Goal: Find specific page/section: Find specific page/section

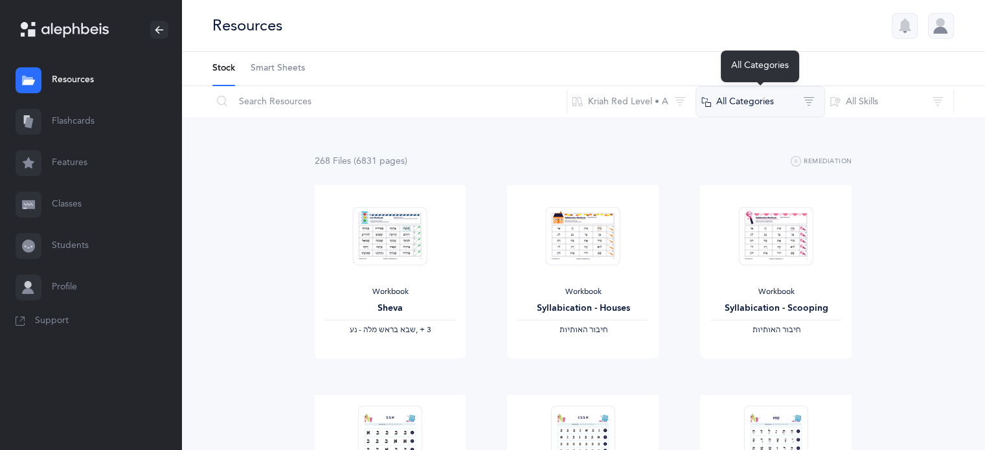
click at [785, 106] on button "All Categories" at bounding box center [759, 101] width 129 height 31
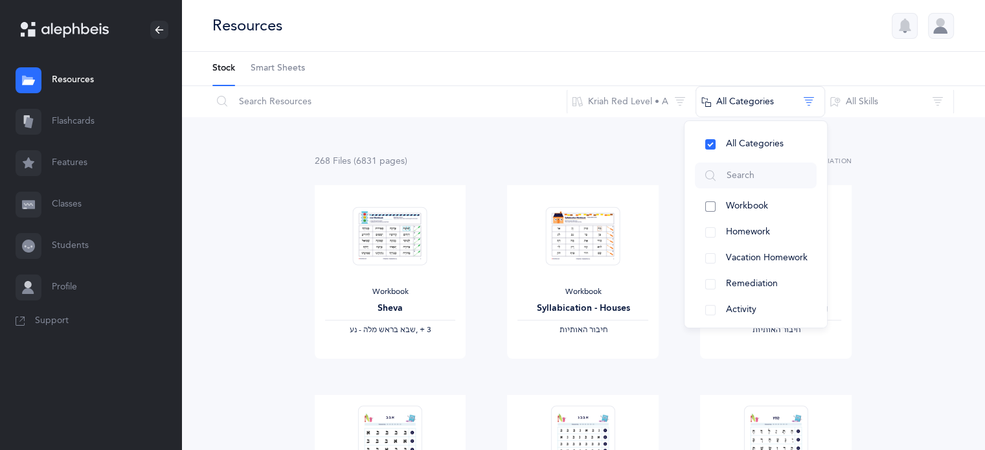
click at [709, 207] on button "Workbook" at bounding box center [756, 207] width 122 height 26
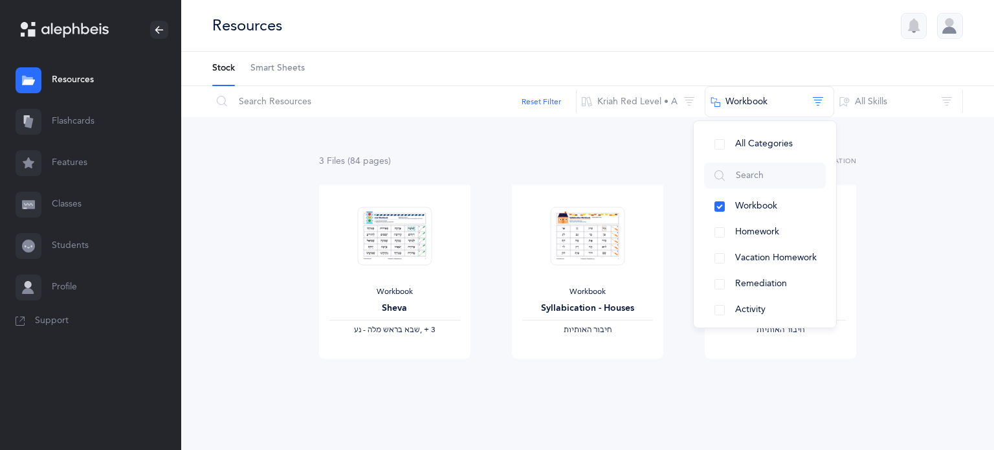
click at [666, 176] on div "3 File s (84 page s ) Remediation Workbook Sheva ‫שבא בראש מלה - נע‬ ‪, + 3‬ Vi…" at bounding box center [587, 273] width 537 height 241
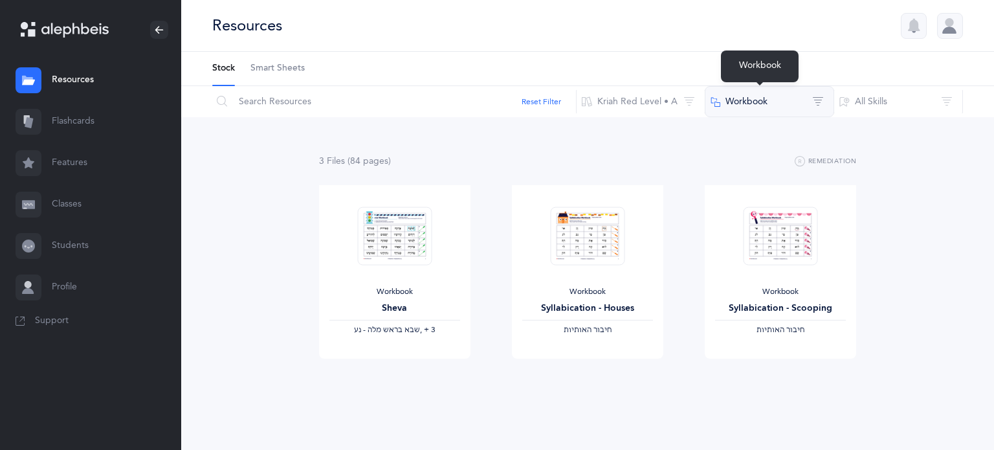
click at [809, 108] on button "Workbook" at bounding box center [769, 101] width 129 height 31
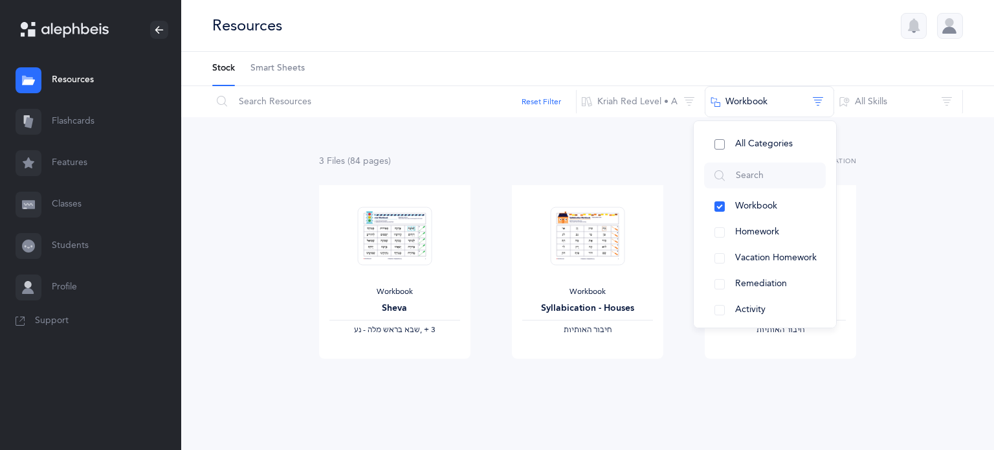
click at [762, 142] on span "All Categories" at bounding box center [764, 144] width 58 height 10
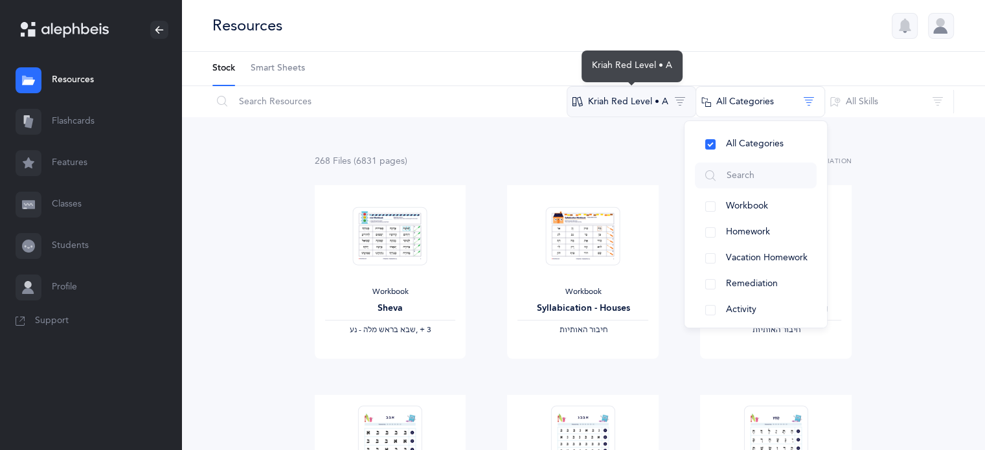
click at [679, 106] on button "Kriah Red Level • A" at bounding box center [630, 101] width 129 height 31
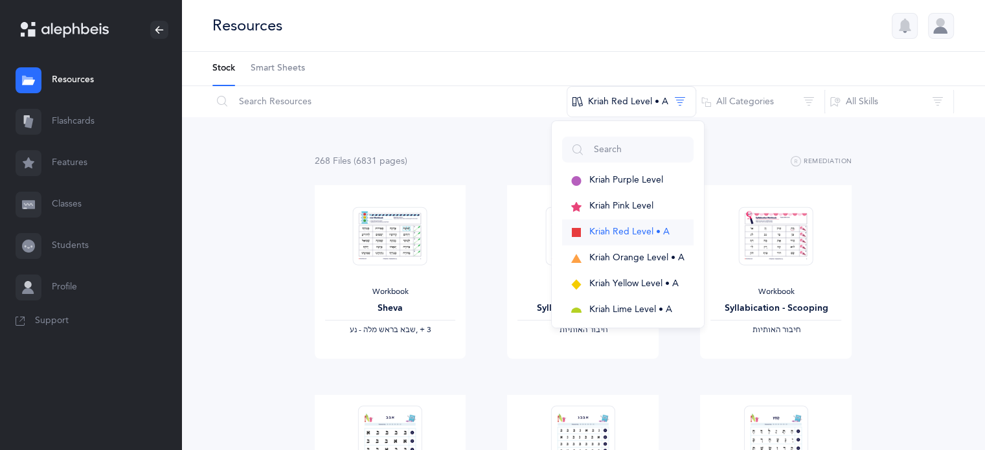
click at [615, 231] on span "Kriah Red Level • A" at bounding box center [629, 232] width 80 height 10
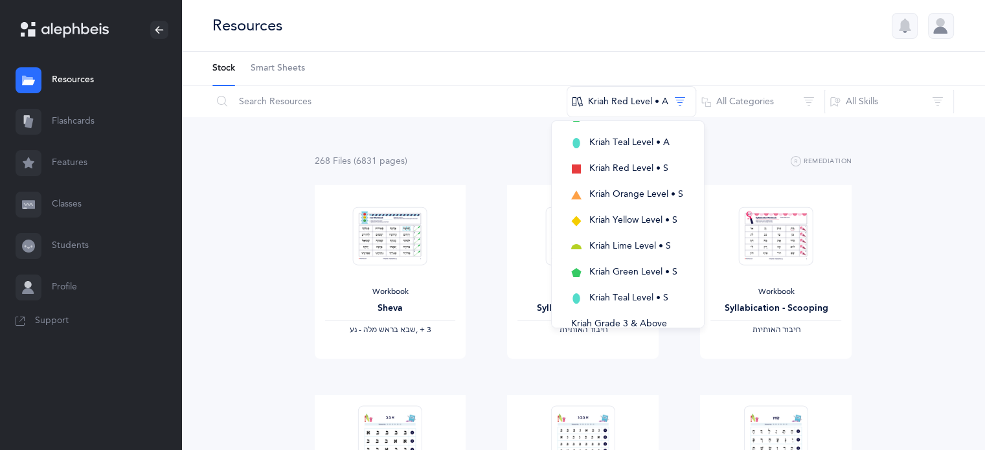
scroll to position [182, 0]
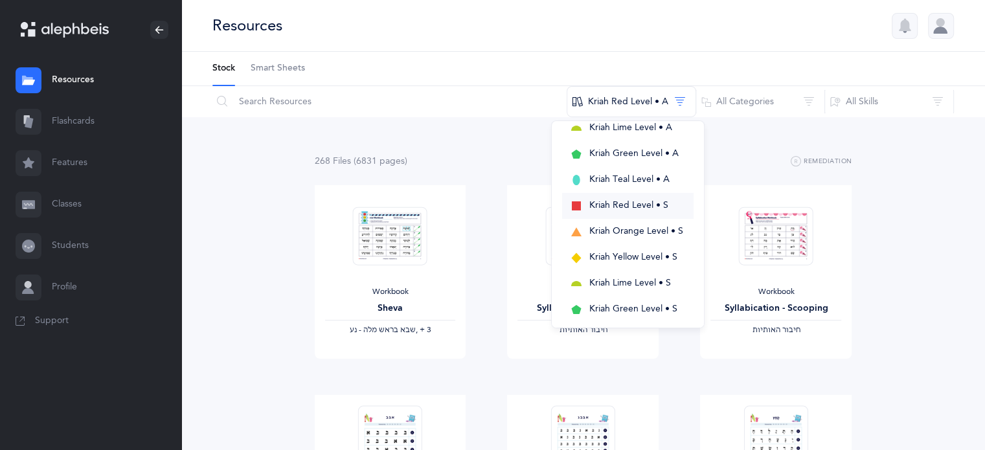
click at [621, 204] on span "Kriah Red Level • S" at bounding box center [628, 205] width 79 height 10
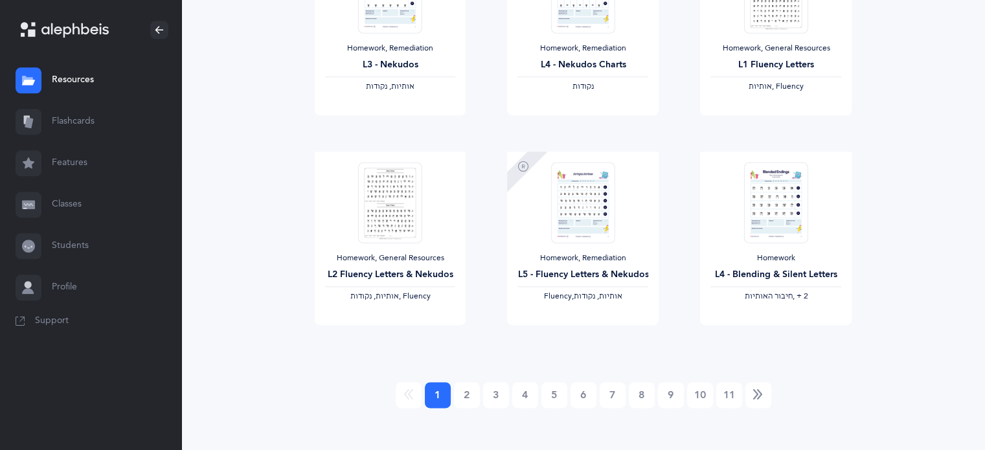
scroll to position [1511, 0]
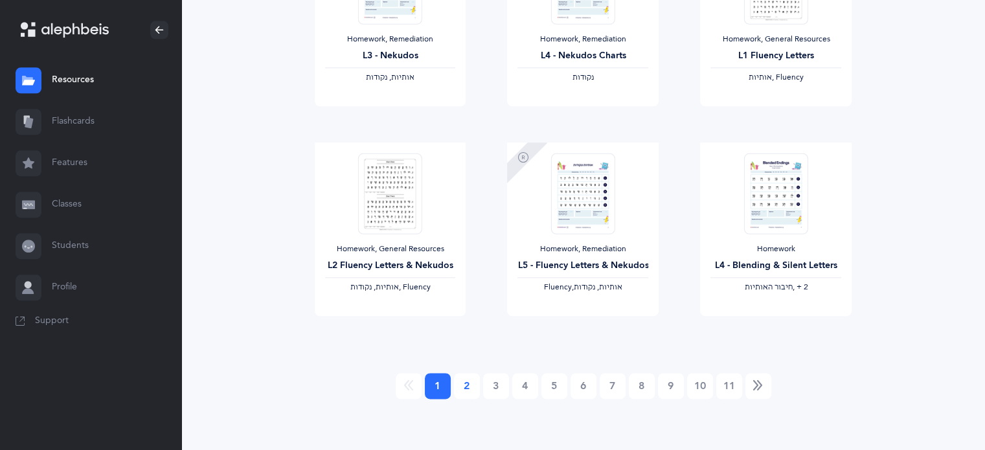
click at [469, 385] on link "2" at bounding box center [467, 386] width 26 height 26
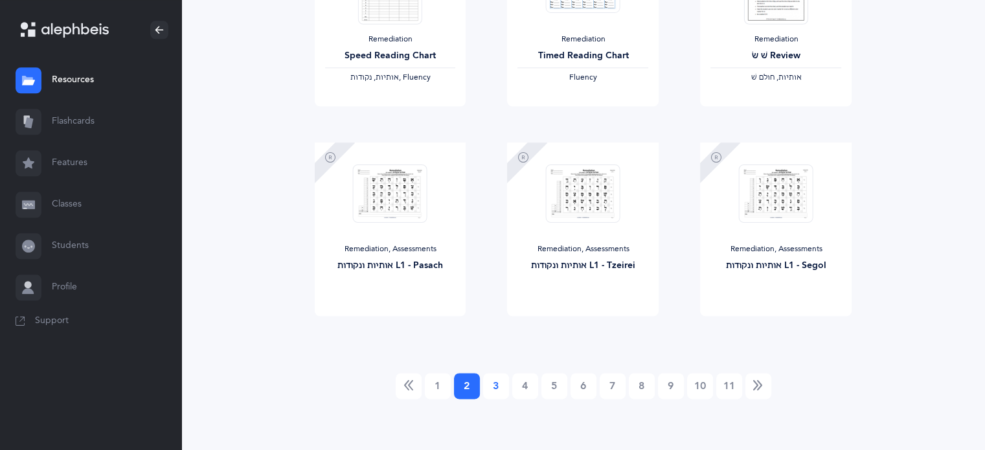
click at [493, 397] on link "3" at bounding box center [496, 386] width 26 height 26
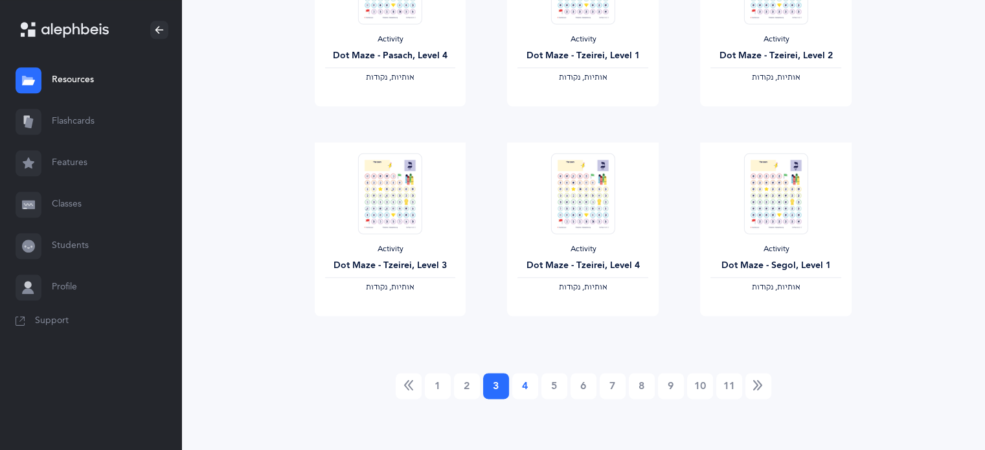
click at [526, 392] on link "4" at bounding box center [525, 386] width 26 height 26
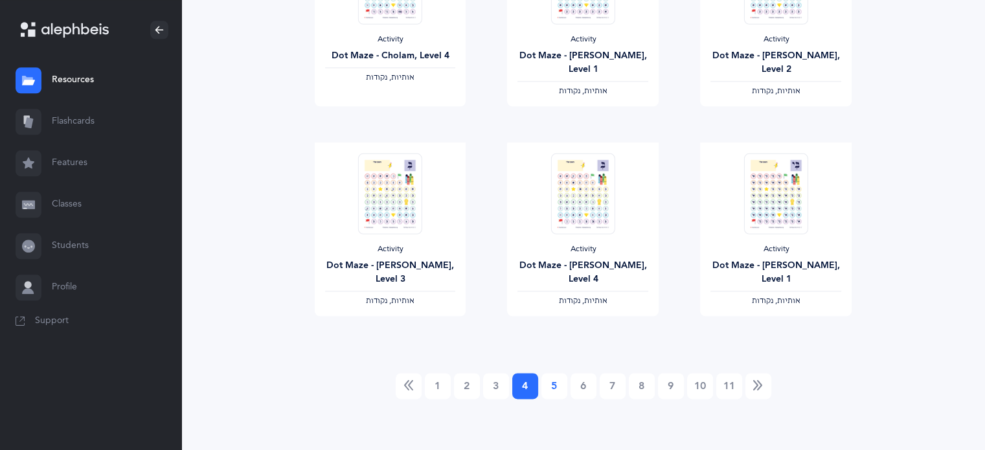
click at [549, 390] on link "5" at bounding box center [554, 386] width 26 height 26
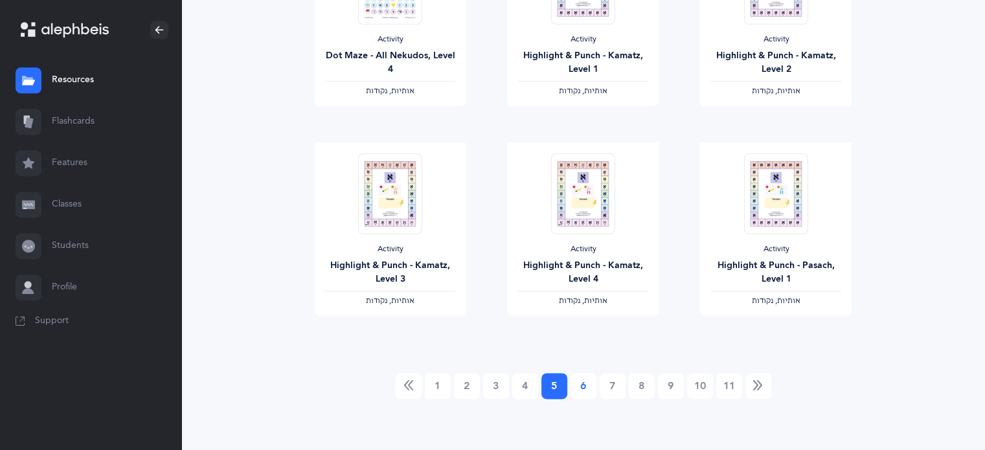
click at [586, 390] on link "6" at bounding box center [583, 386] width 26 height 26
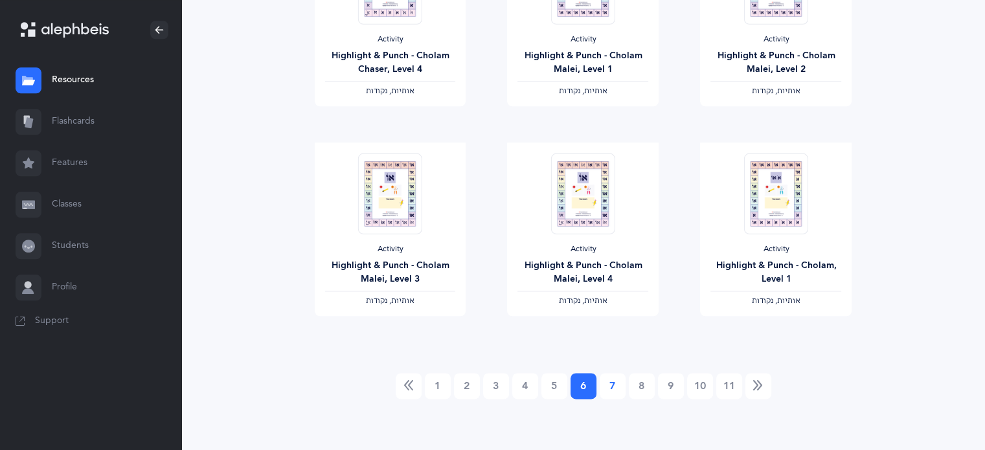
click at [611, 390] on link "7" at bounding box center [612, 386] width 26 height 26
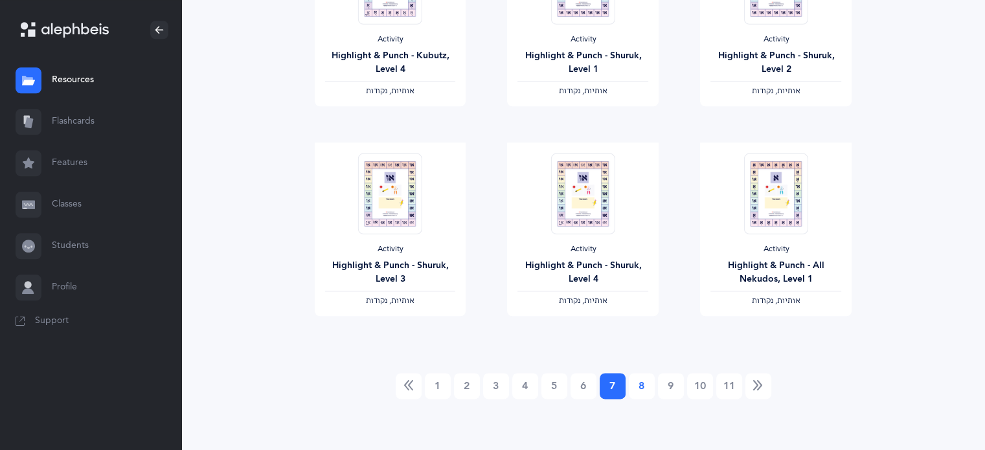
click at [640, 393] on link "8" at bounding box center [642, 386] width 26 height 26
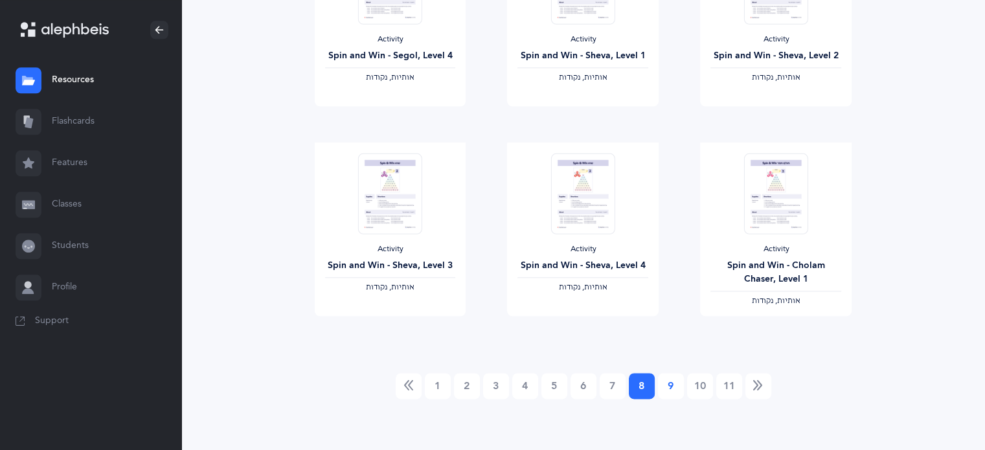
click at [674, 394] on link "9" at bounding box center [671, 386] width 26 height 26
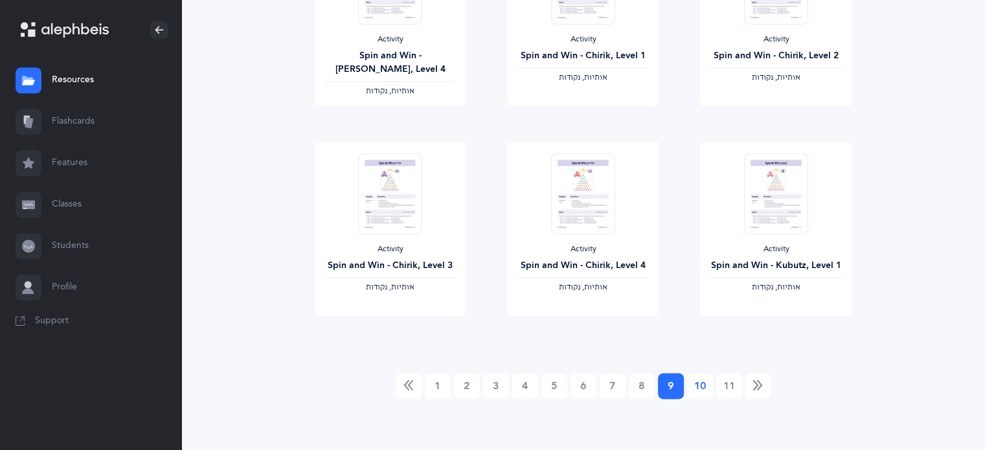
click at [700, 391] on link "10" at bounding box center [700, 386] width 26 height 26
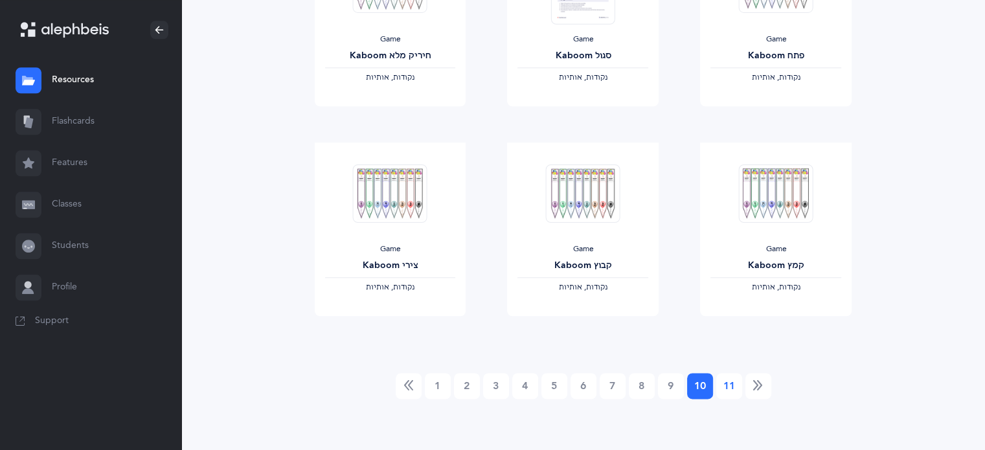
click at [726, 392] on link "11" at bounding box center [729, 386] width 26 height 26
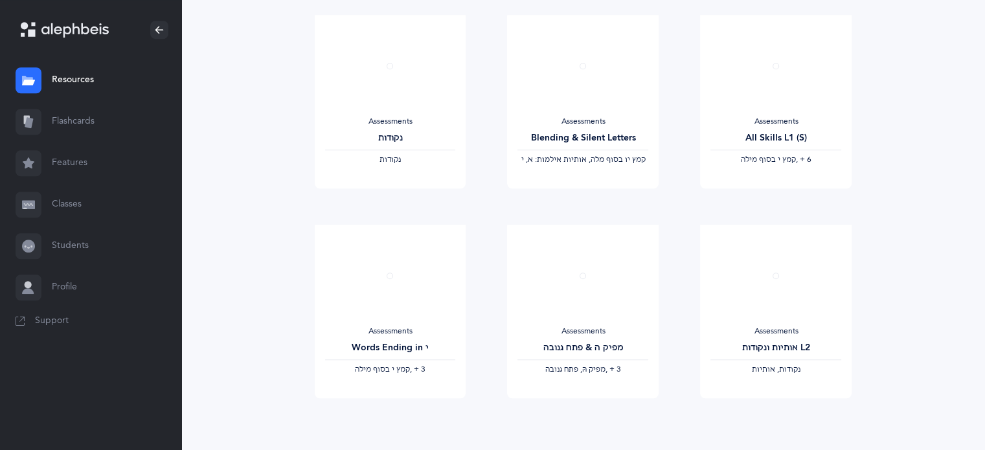
scroll to position [1091, 0]
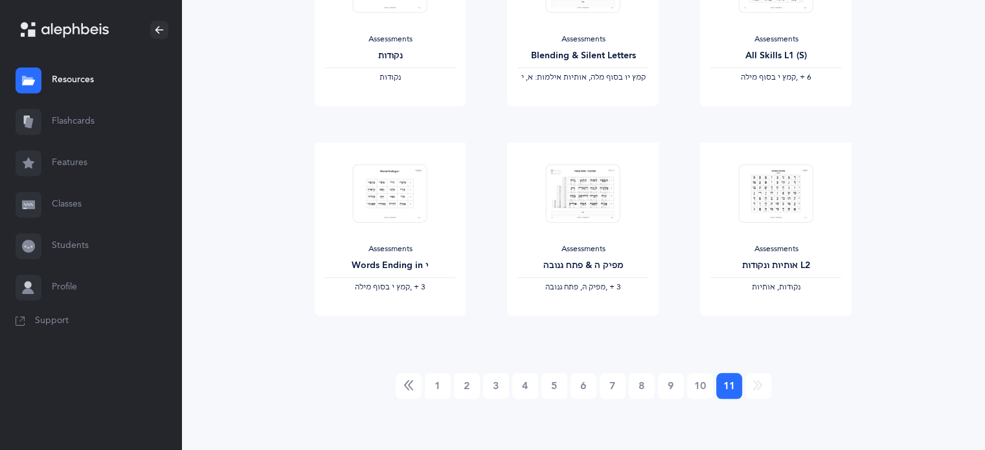
click at [758, 393] on li at bounding box center [758, 386] width 25 height 26
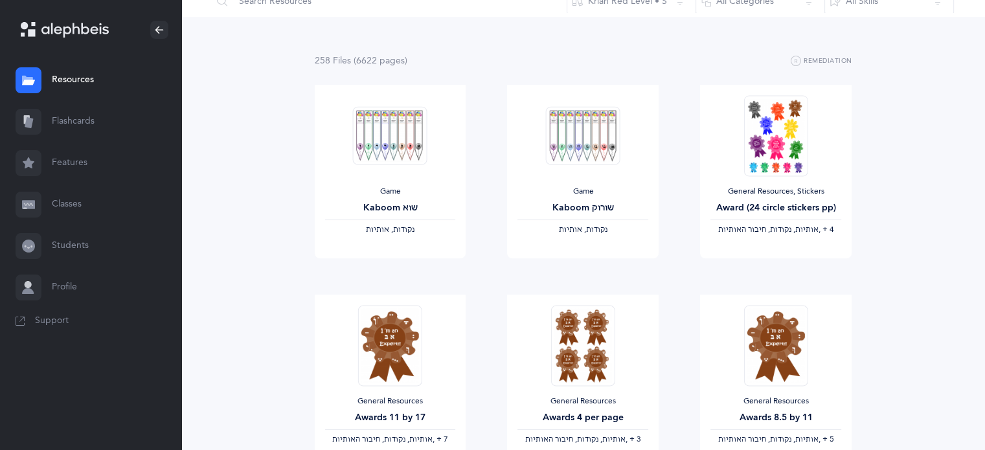
scroll to position [0, 0]
